Goal: Transaction & Acquisition: Register for event/course

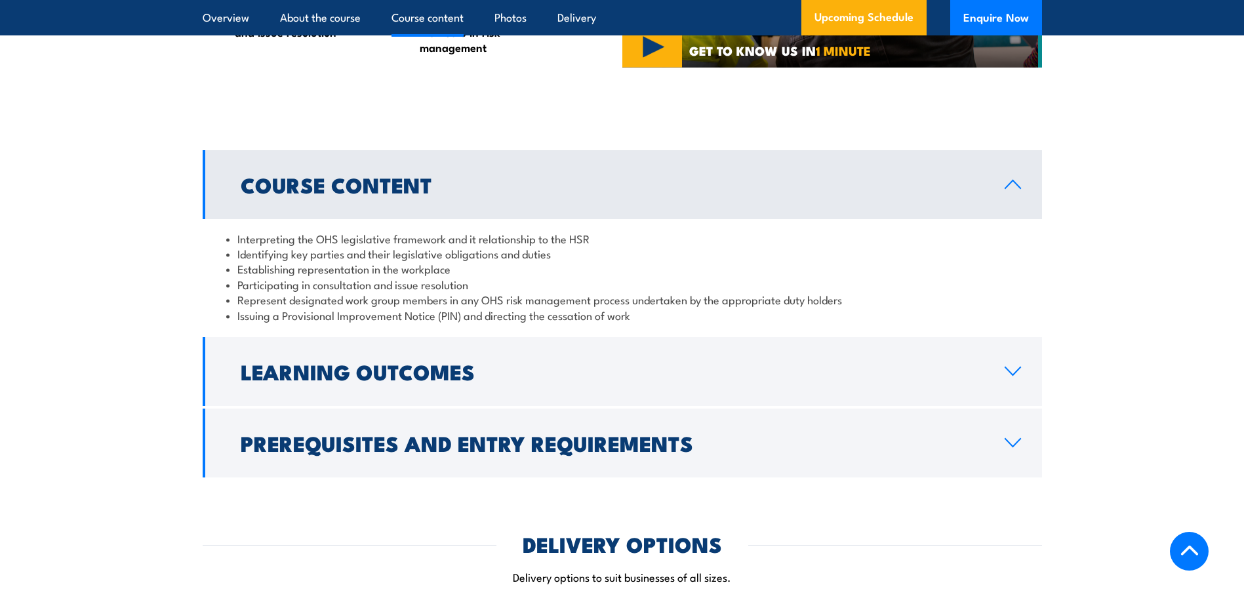
scroll to position [1246, 0]
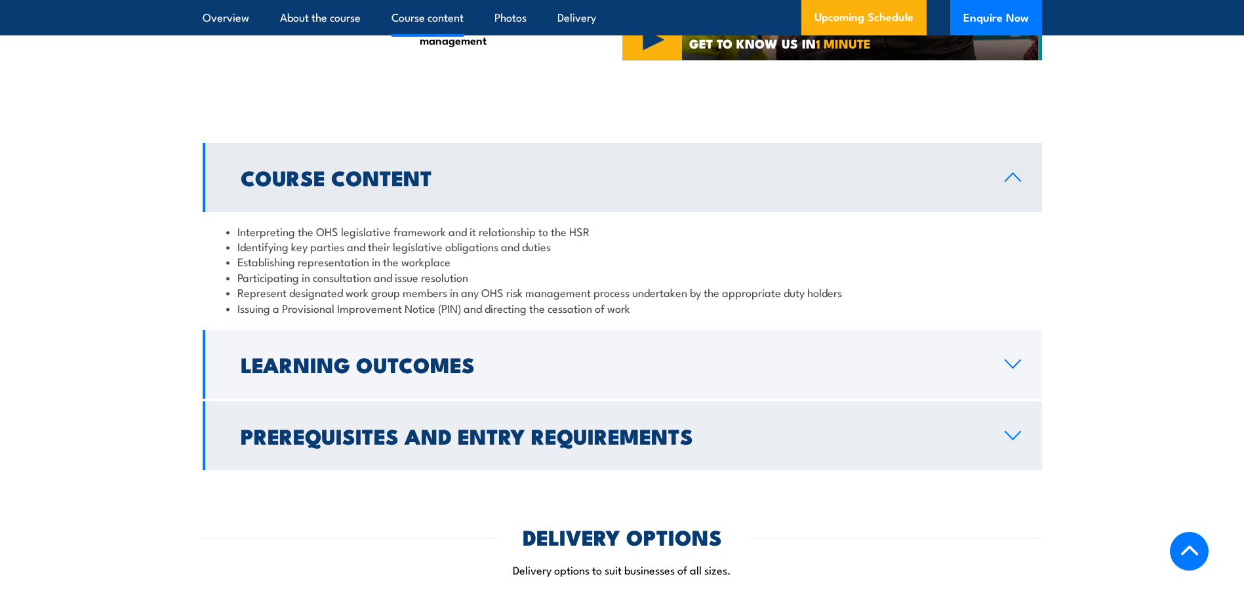
click at [1015, 434] on icon at bounding box center [1013, 435] width 18 height 10
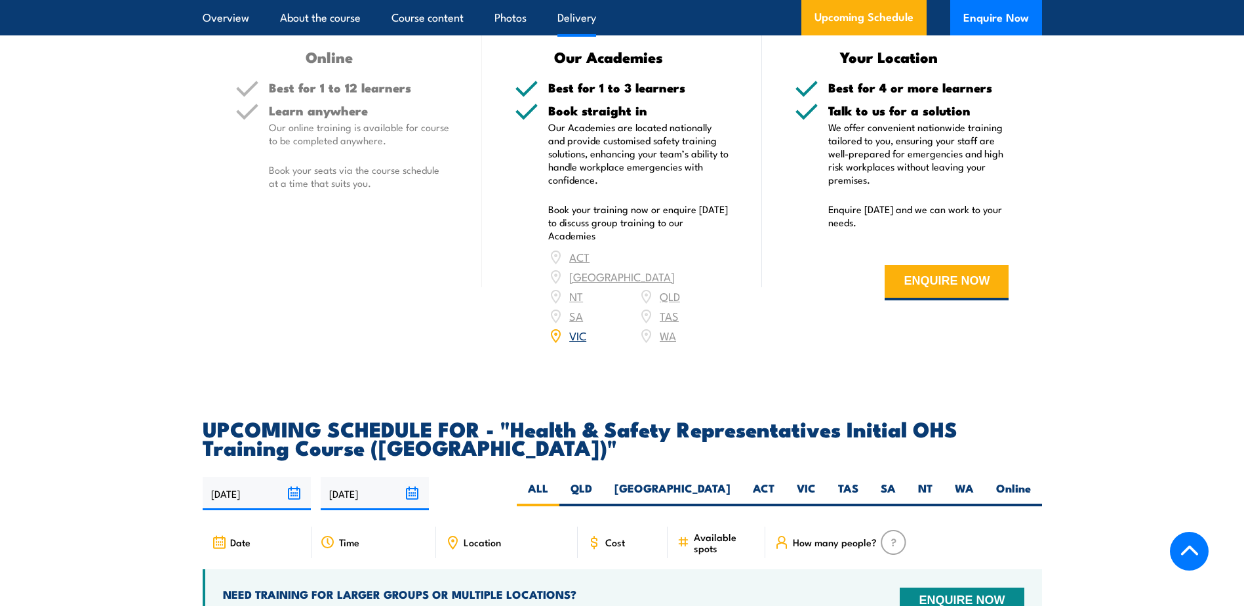
scroll to position [1705, 0]
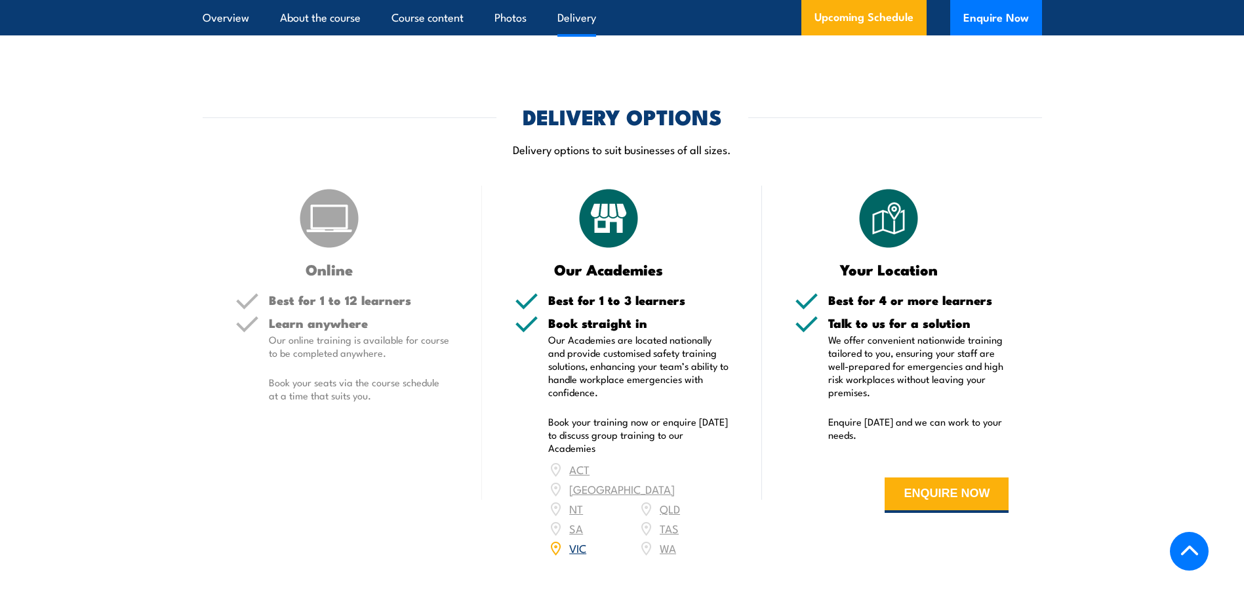
click at [573, 540] on link "VIC" at bounding box center [577, 548] width 17 height 16
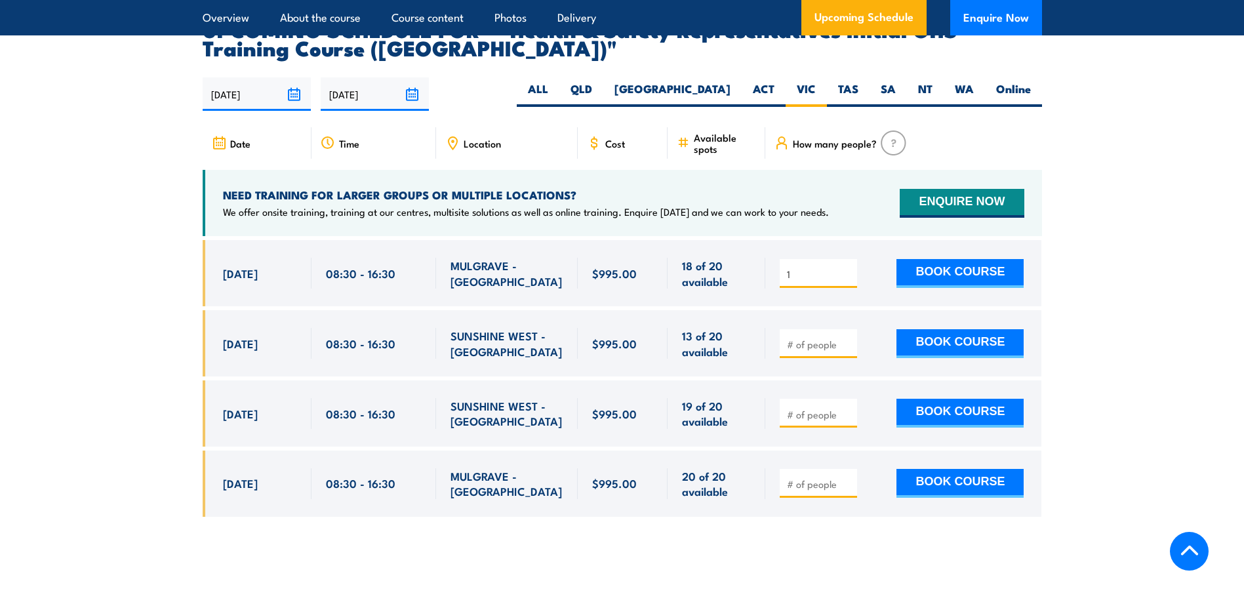
type input "1"
click at [844, 268] on input "1" at bounding box center [820, 274] width 66 height 13
click at [935, 259] on button "BOOK COURSE" at bounding box center [960, 273] width 127 height 29
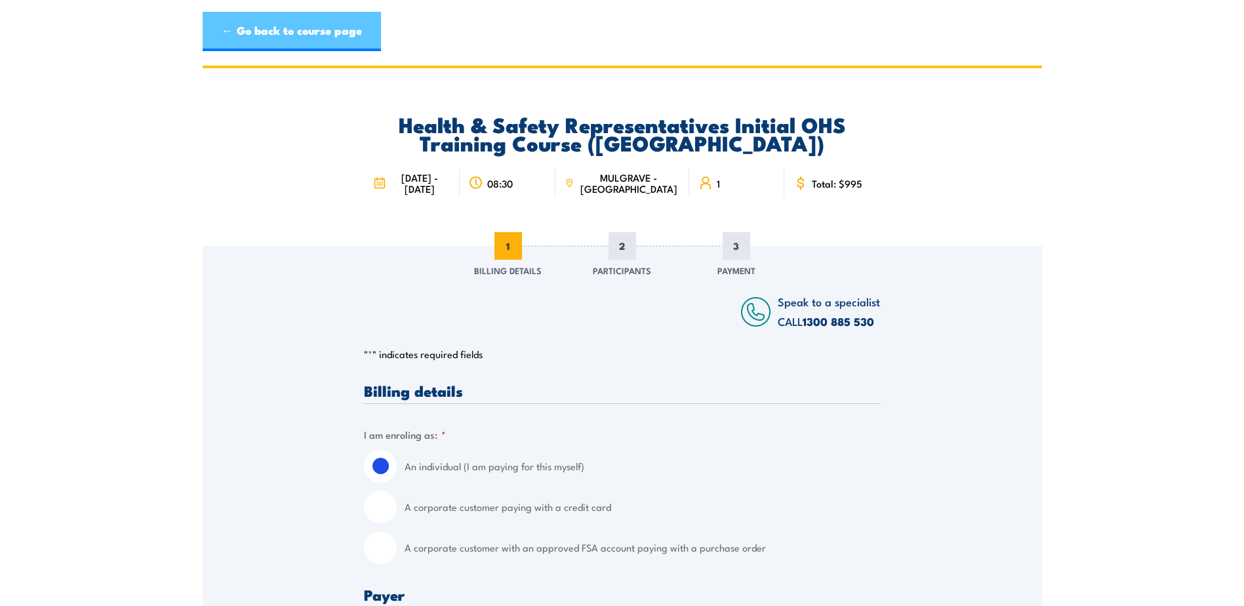
click at [284, 26] on link "← Go back to course page" at bounding box center [292, 31] width 178 height 39
